Goal: Task Accomplishment & Management: Complete application form

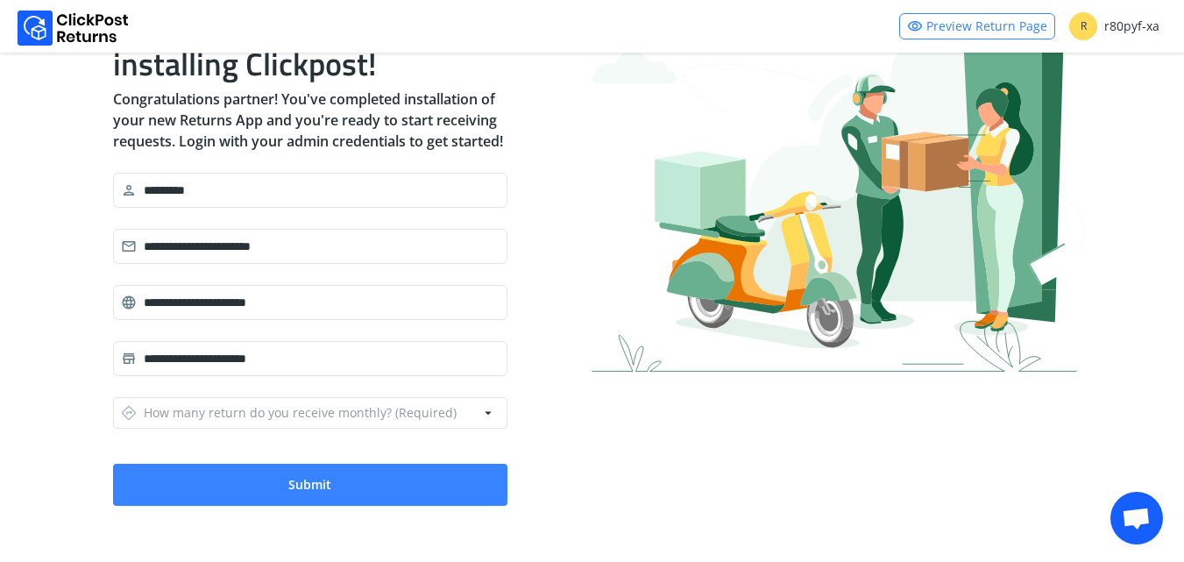
scroll to position [129, 0]
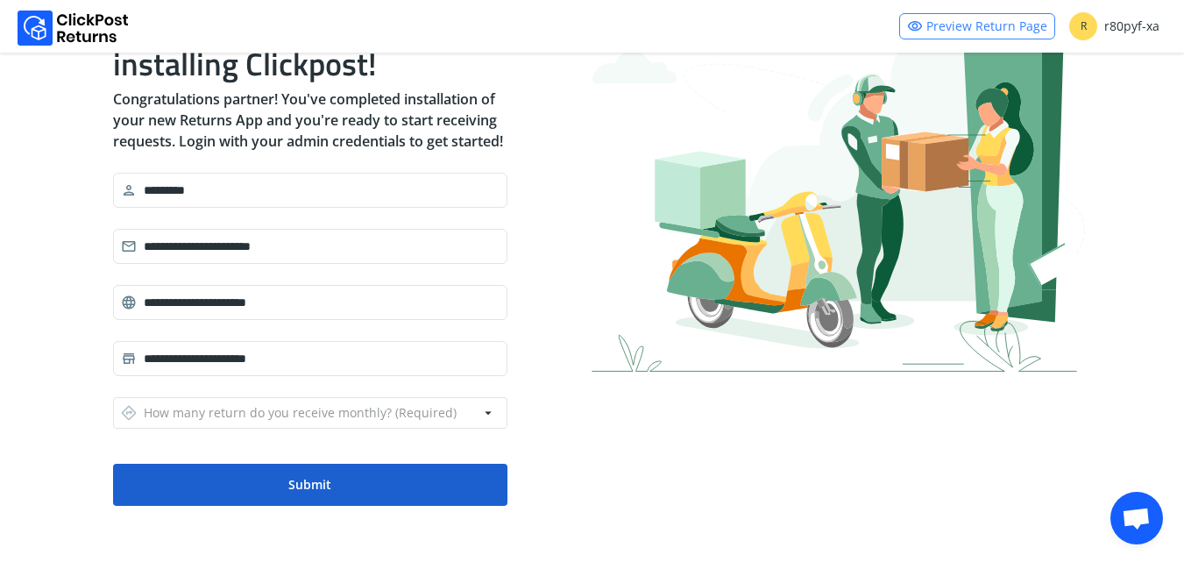
click at [399, 481] on button "Submit" at bounding box center [310, 484] width 394 height 42
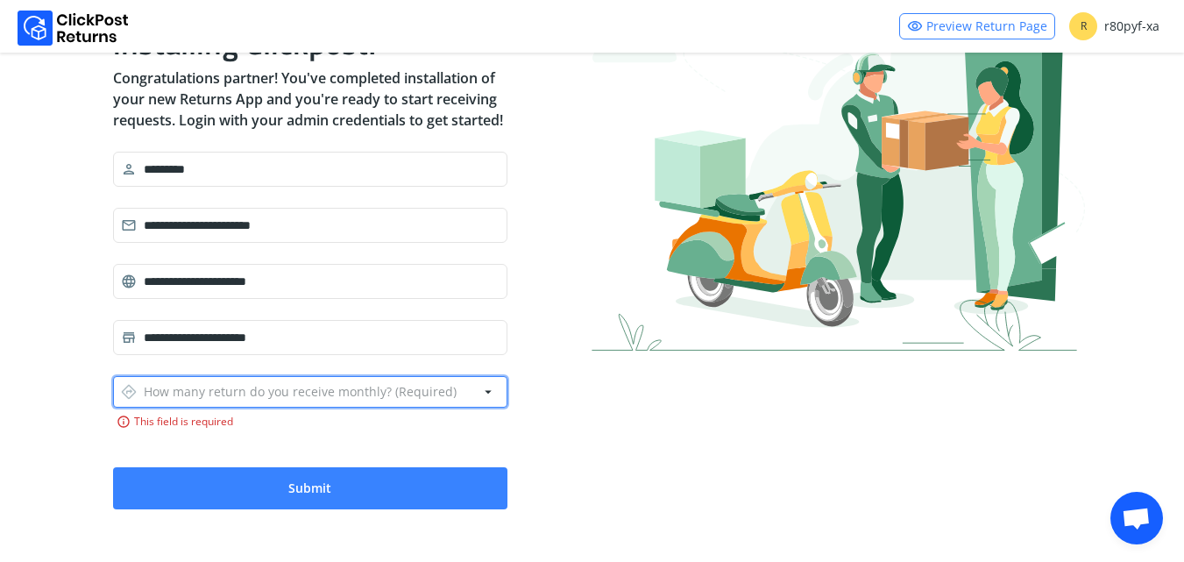
click at [315, 404] on div "directions How many return do you receive monthly? (Required)" at bounding box center [289, 391] width 336 height 25
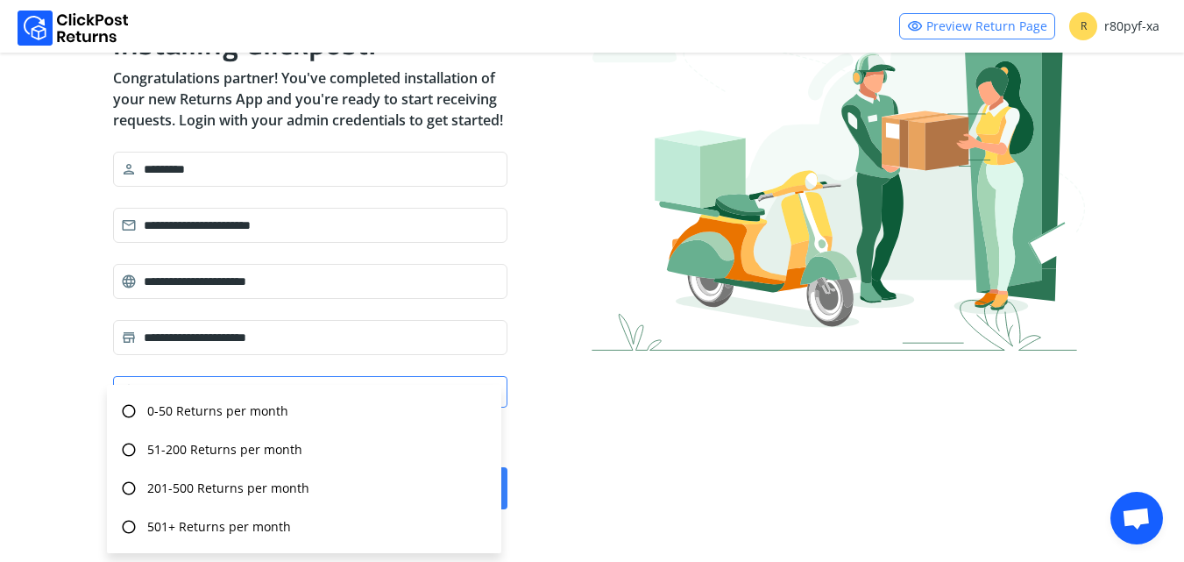
click at [315, 412] on div "radio_button_unchecked 0-50 Returns per month" at bounding box center [304, 411] width 380 height 39
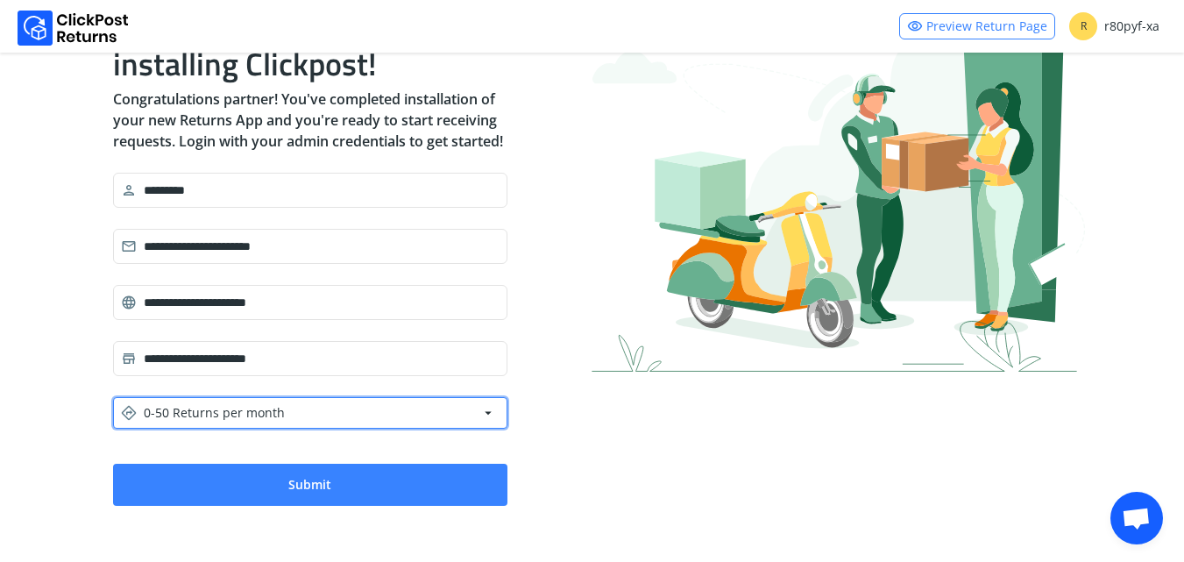
click at [315, 412] on button "directions 0-50 Returns per month arrow_drop_down" at bounding box center [310, 413] width 394 height 32
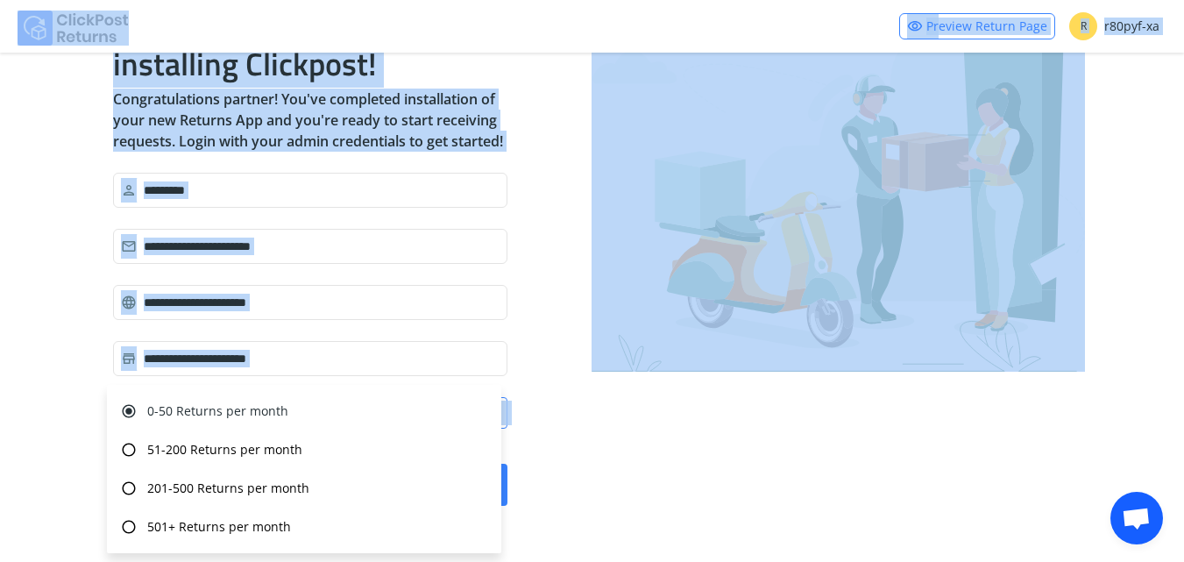
click at [315, 412] on div "radio_button_checked 0-50 Returns per month" at bounding box center [304, 411] width 380 height 39
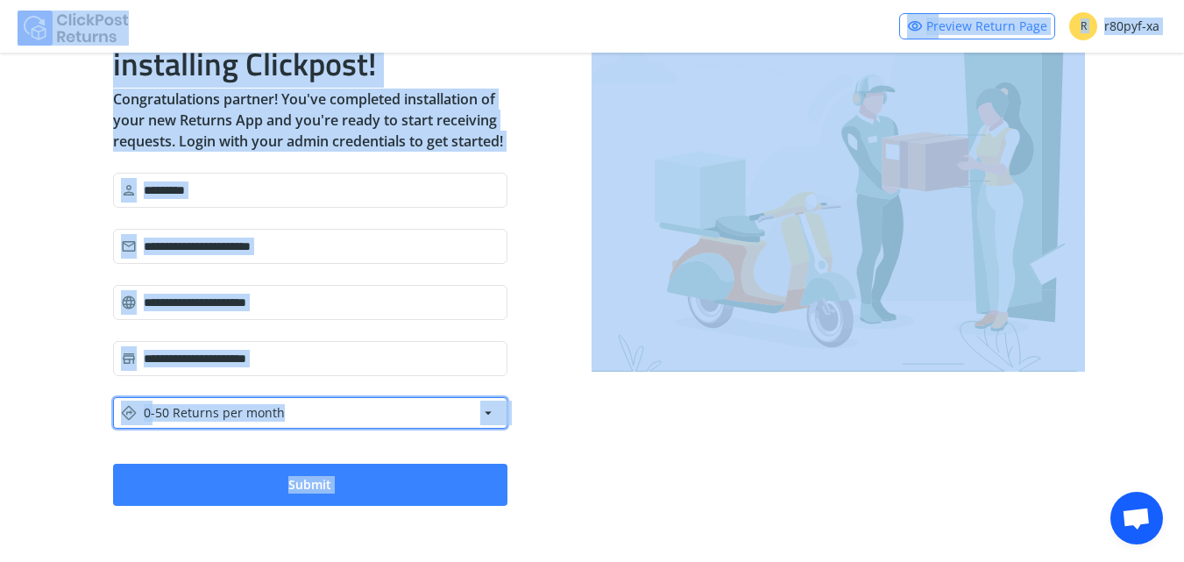
click at [315, 412] on button "directions 0-50 Returns per month arrow_drop_down" at bounding box center [310, 413] width 394 height 32
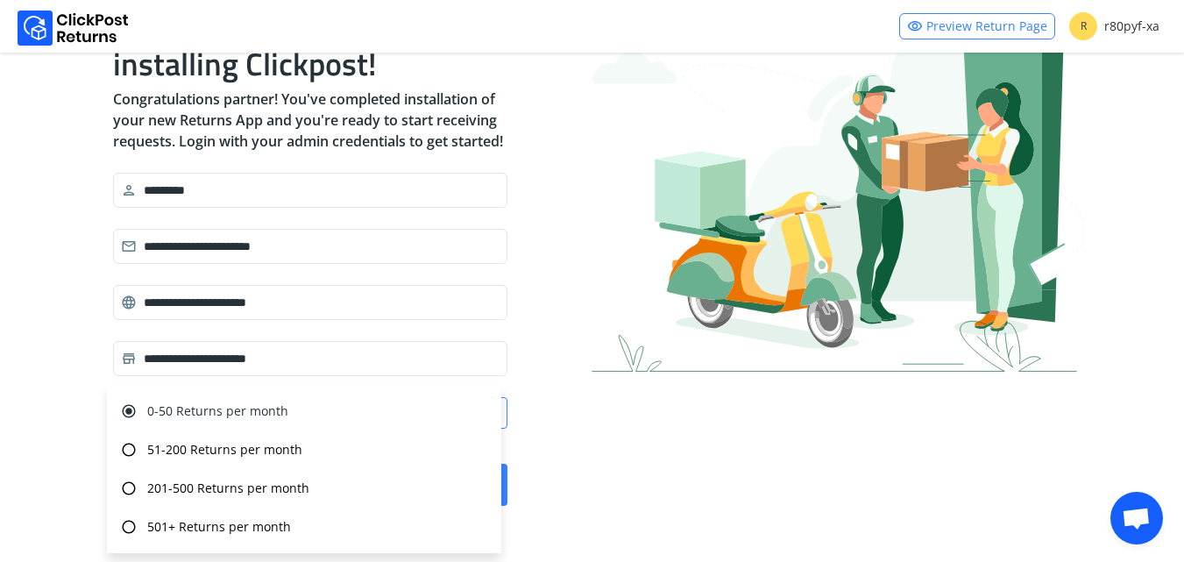
click at [315, 412] on div "radio_button_checked 0-50 Returns per month" at bounding box center [304, 411] width 380 height 39
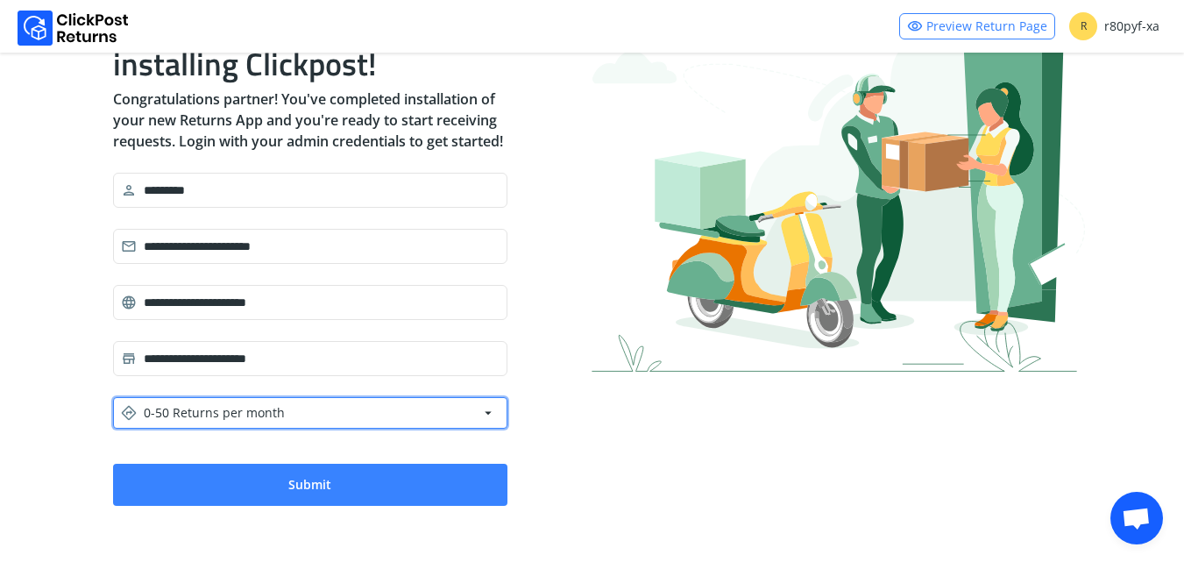
click at [315, 412] on button "directions 0-50 Returns per month arrow_drop_down" at bounding box center [310, 413] width 394 height 32
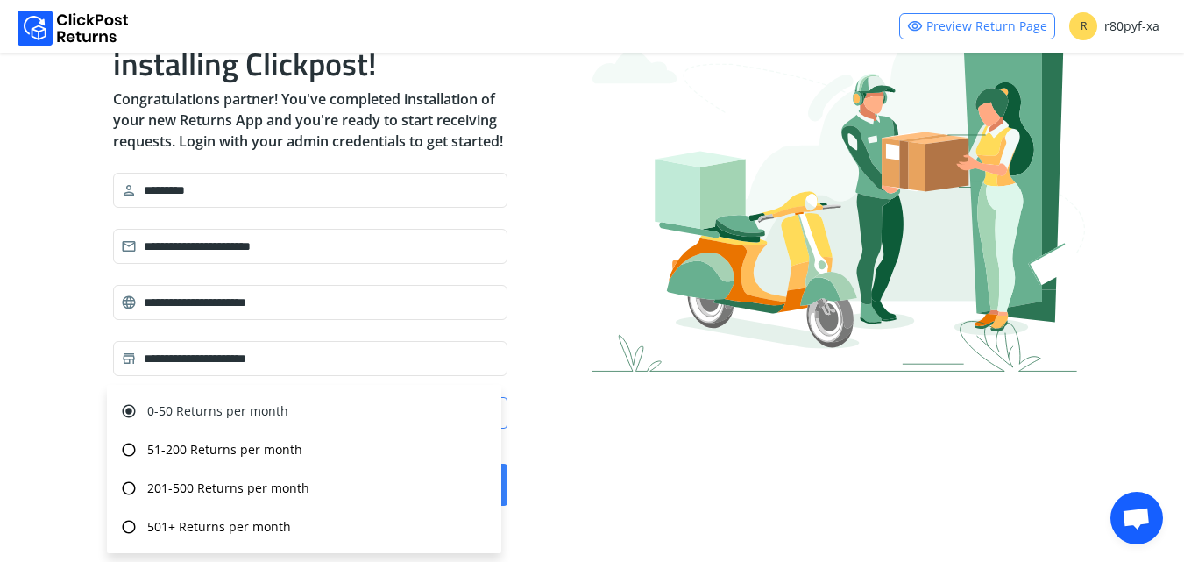
click at [315, 412] on div "radio_button_checked 0-50 Returns per month" at bounding box center [304, 411] width 380 height 39
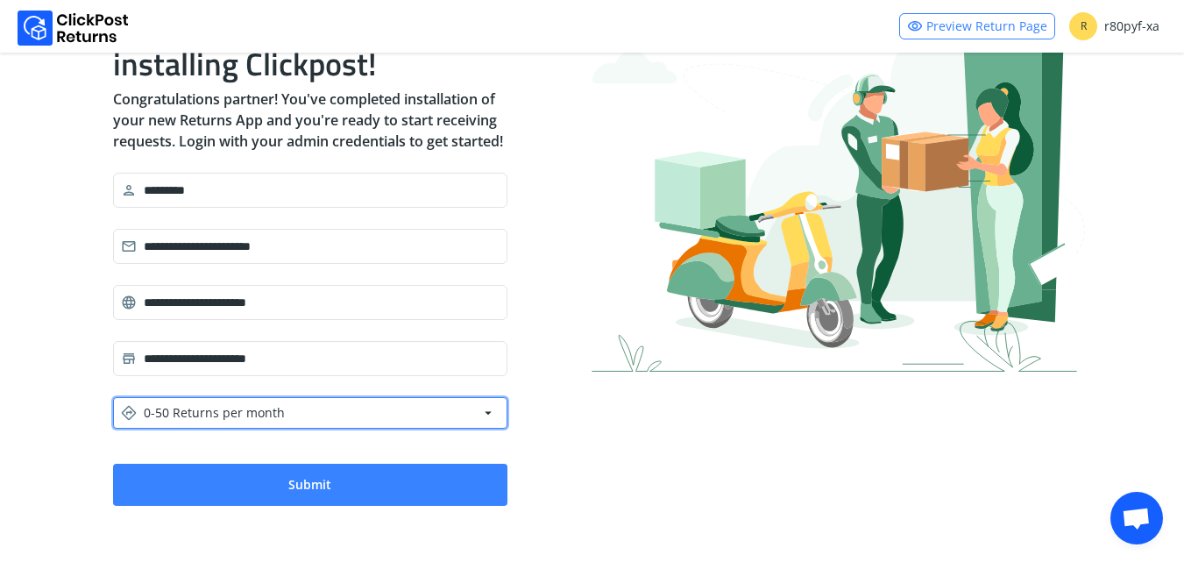
click at [298, 412] on button "directions 0-50 Returns per month arrow_drop_down" at bounding box center [310, 413] width 394 height 32
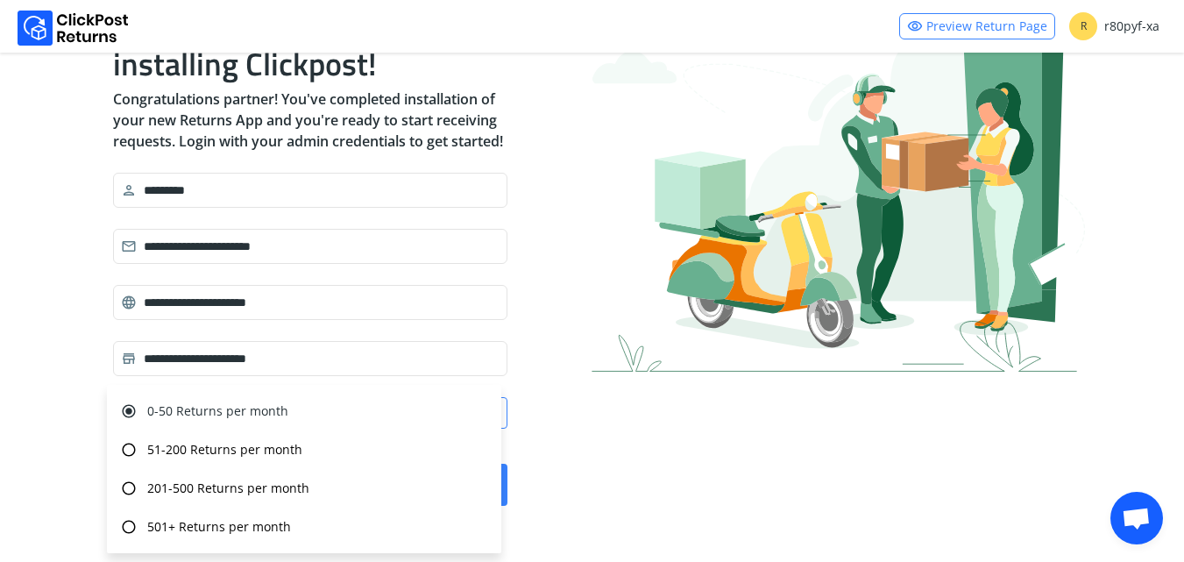
click at [298, 412] on div "radio_button_checked 0-50 Returns per month" at bounding box center [304, 411] width 380 height 39
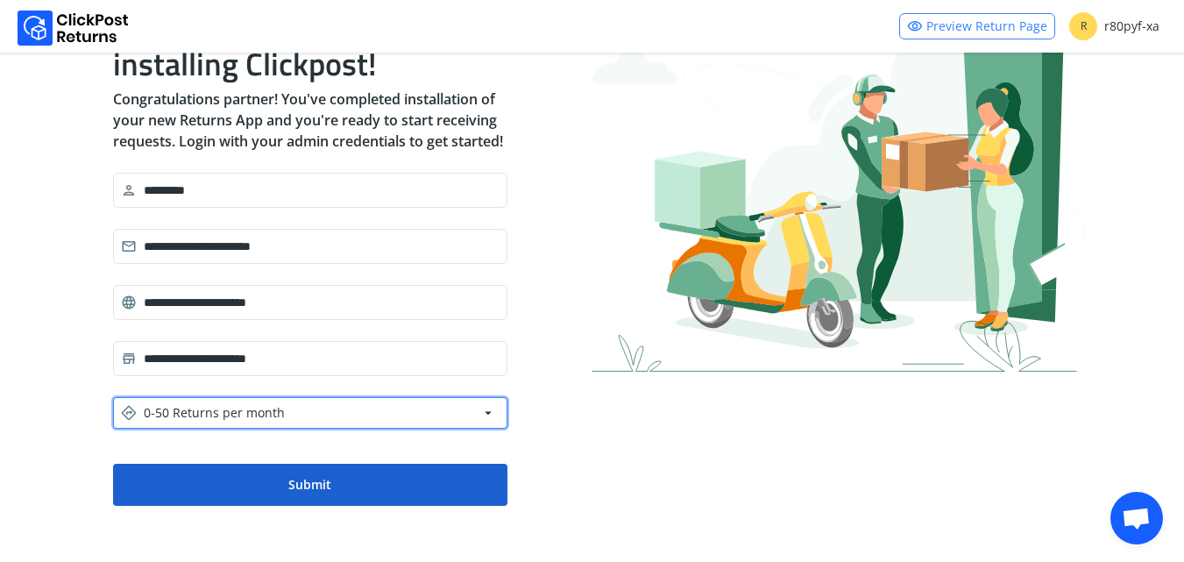
drag, startPoint x: 298, startPoint y: 412, endPoint x: 298, endPoint y: 487, distance: 75.3
click at [298, 487] on form "**********" at bounding box center [310, 339] width 394 height 333
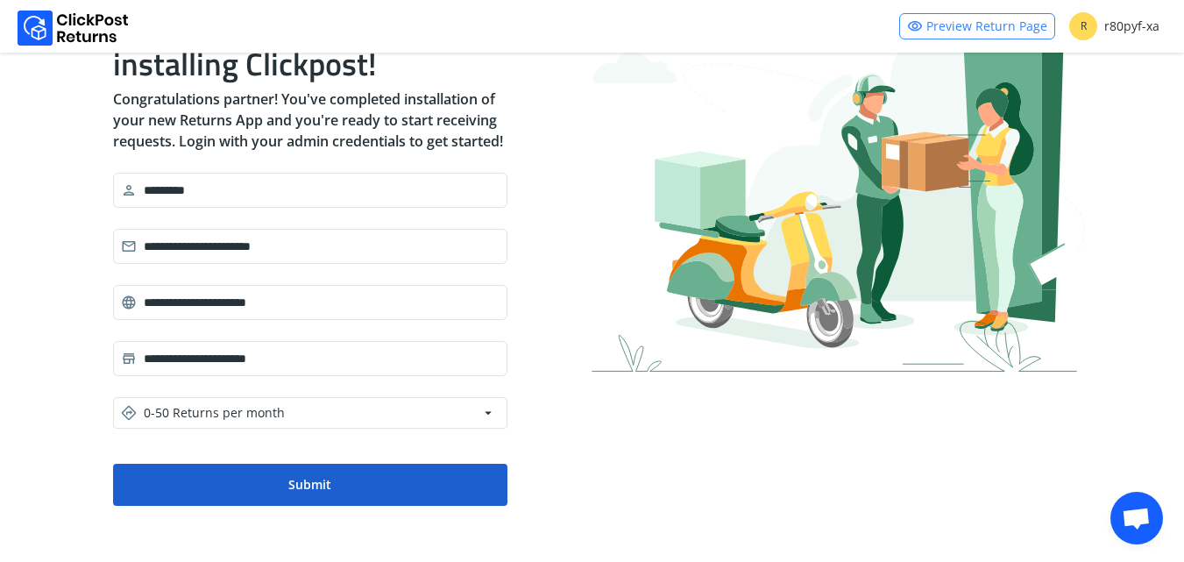
click at [298, 487] on button "Submit" at bounding box center [310, 484] width 394 height 42
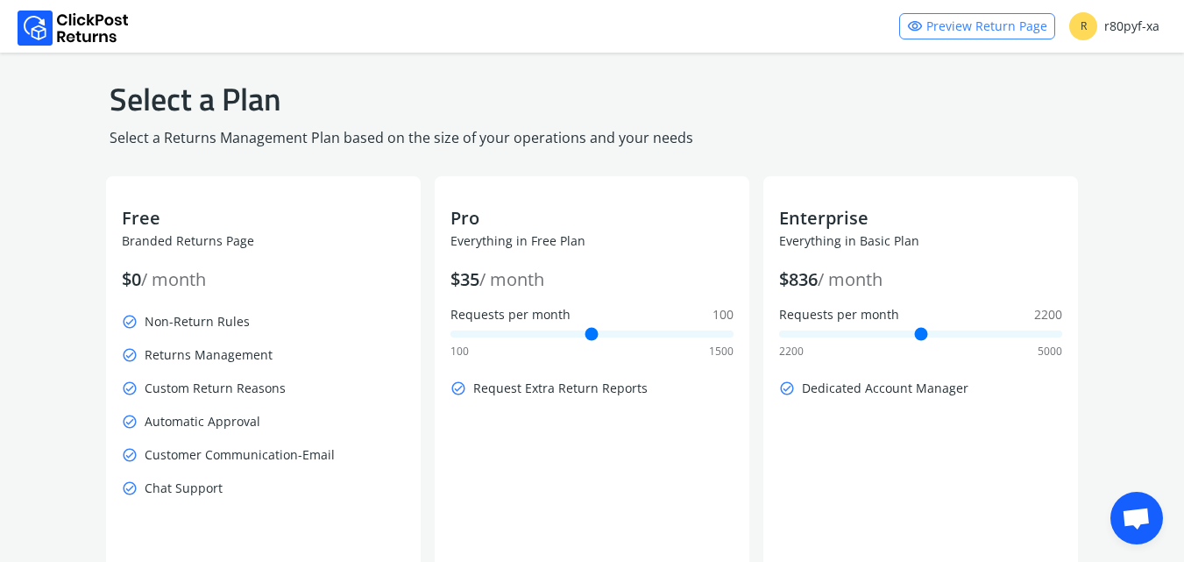
scroll to position [0, 0]
